Goal: Navigation & Orientation: Find specific page/section

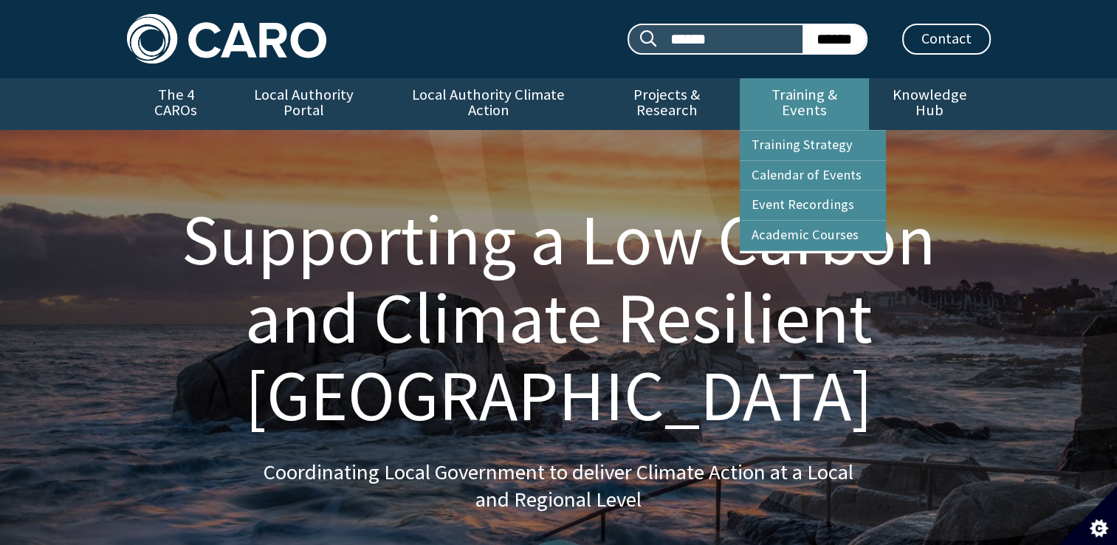
click at [821, 87] on link "Training & Events" at bounding box center [804, 104] width 129 height 52
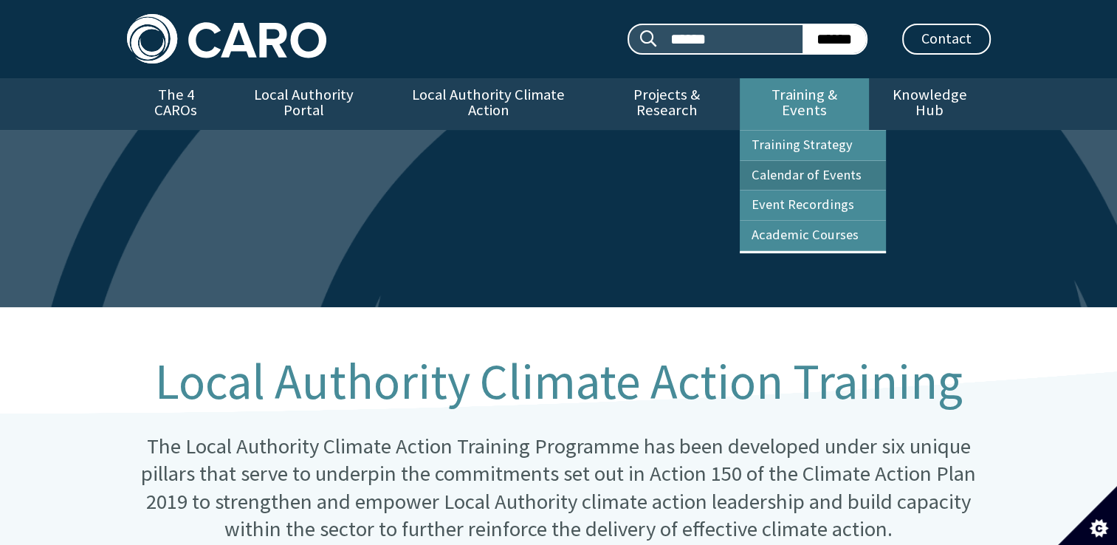
click at [803, 161] on link "Calendar of Events" at bounding box center [813, 176] width 146 height 30
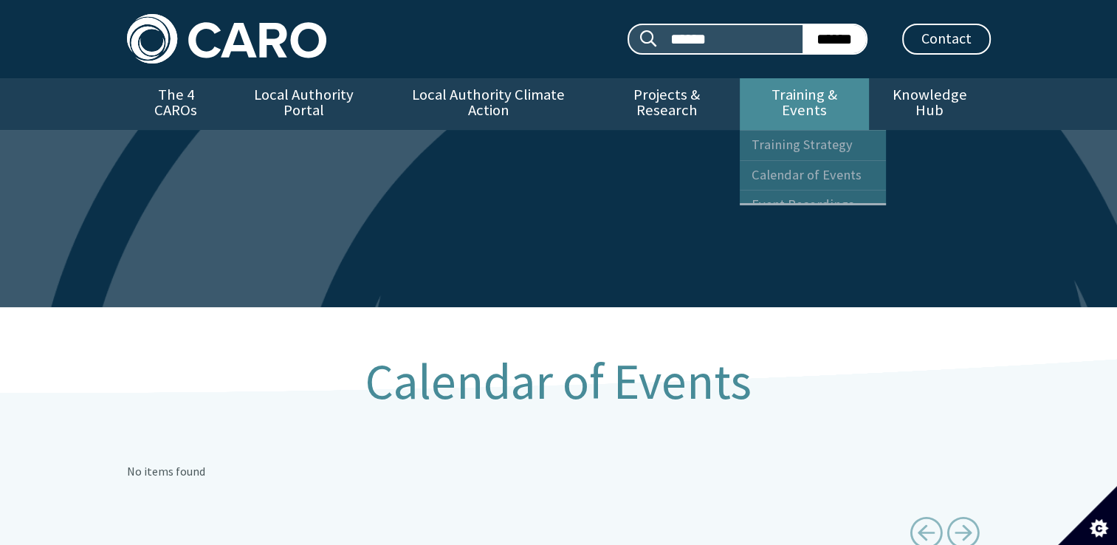
click at [838, 99] on link "Training & Events" at bounding box center [804, 104] width 129 height 52
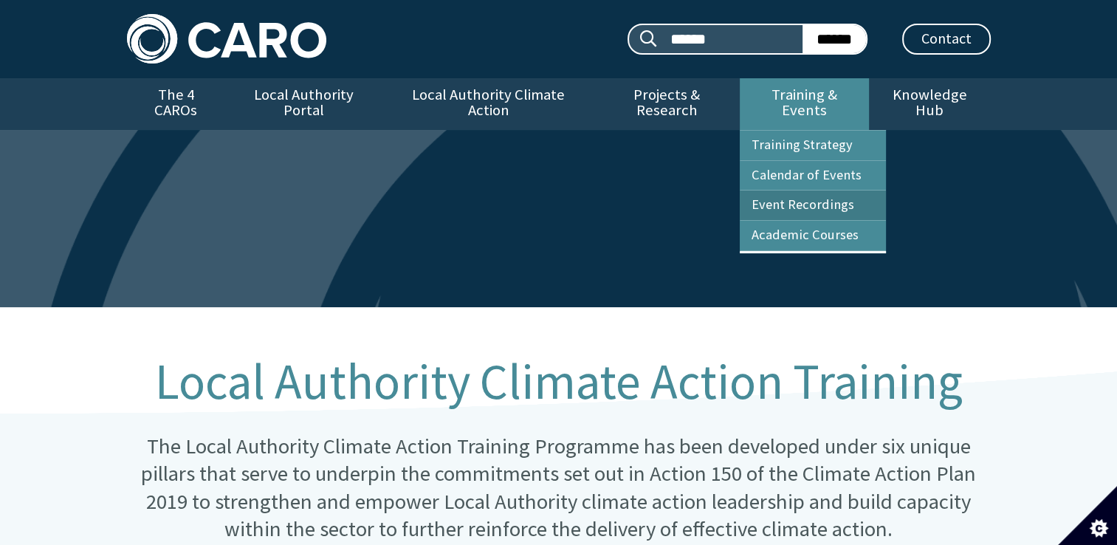
click at [813, 191] on link "Event Recordings" at bounding box center [813, 206] width 146 height 30
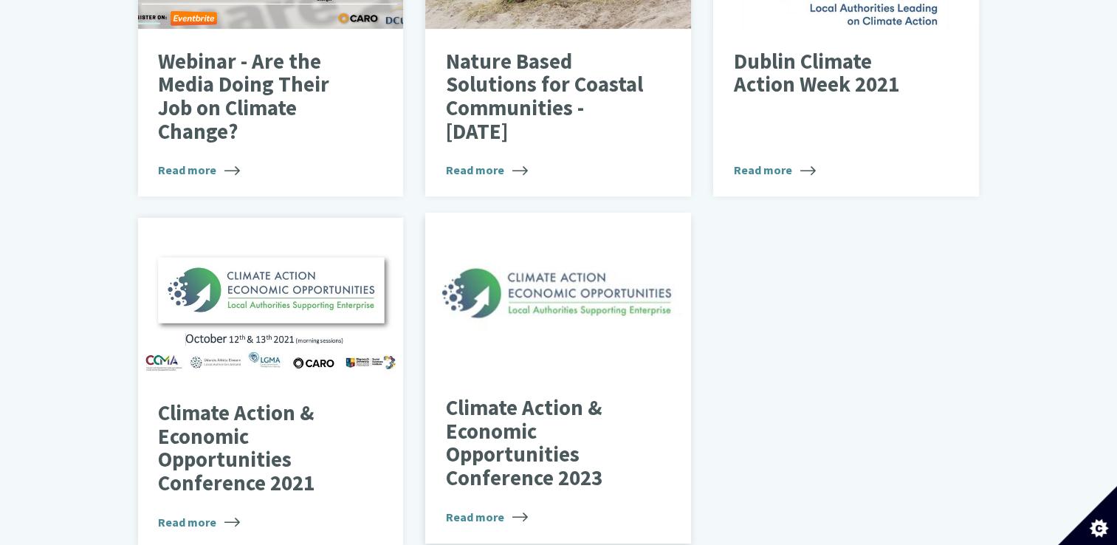
scroll to position [812, 0]
